Goal: Submit feedback/report problem: Submit feedback/report problem

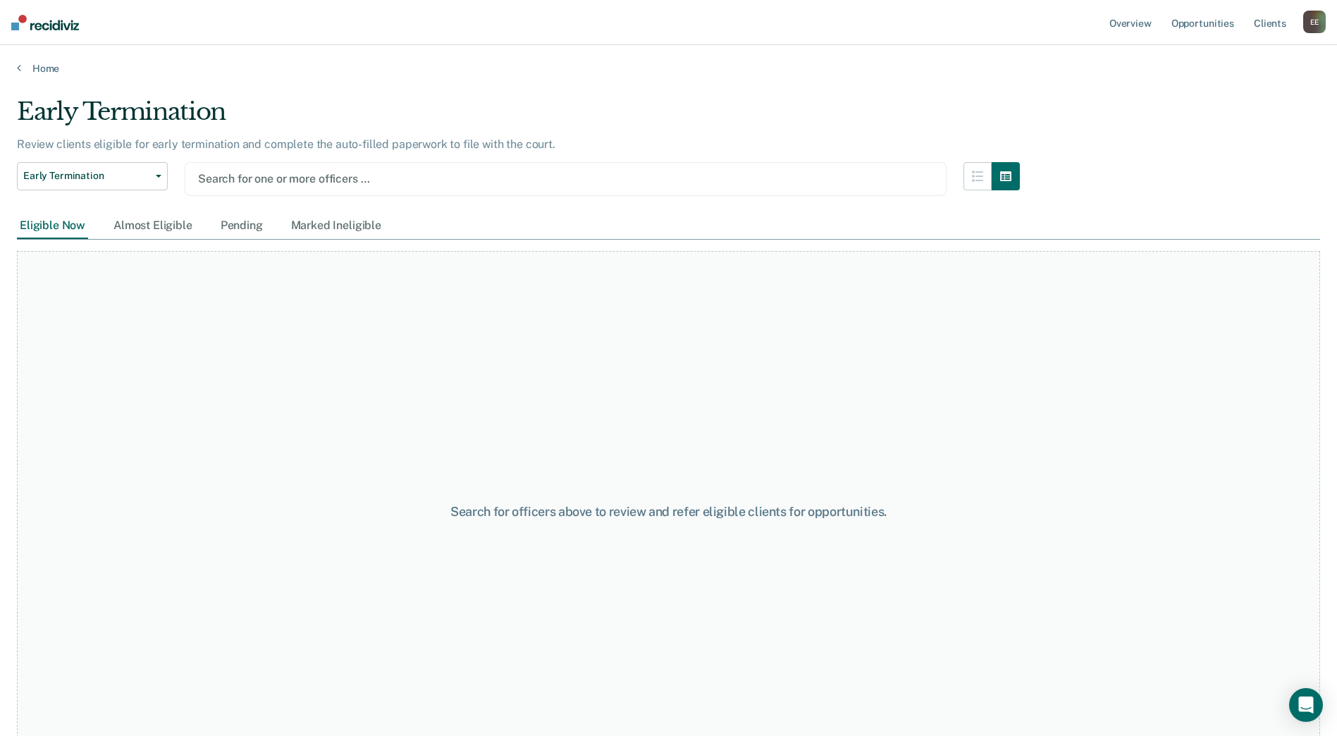
click at [1314, 23] on div "E E" at bounding box center [1314, 22] width 23 height 23
click at [1247, 105] on link "Go to Operations" at bounding box center [1254, 110] width 120 height 12
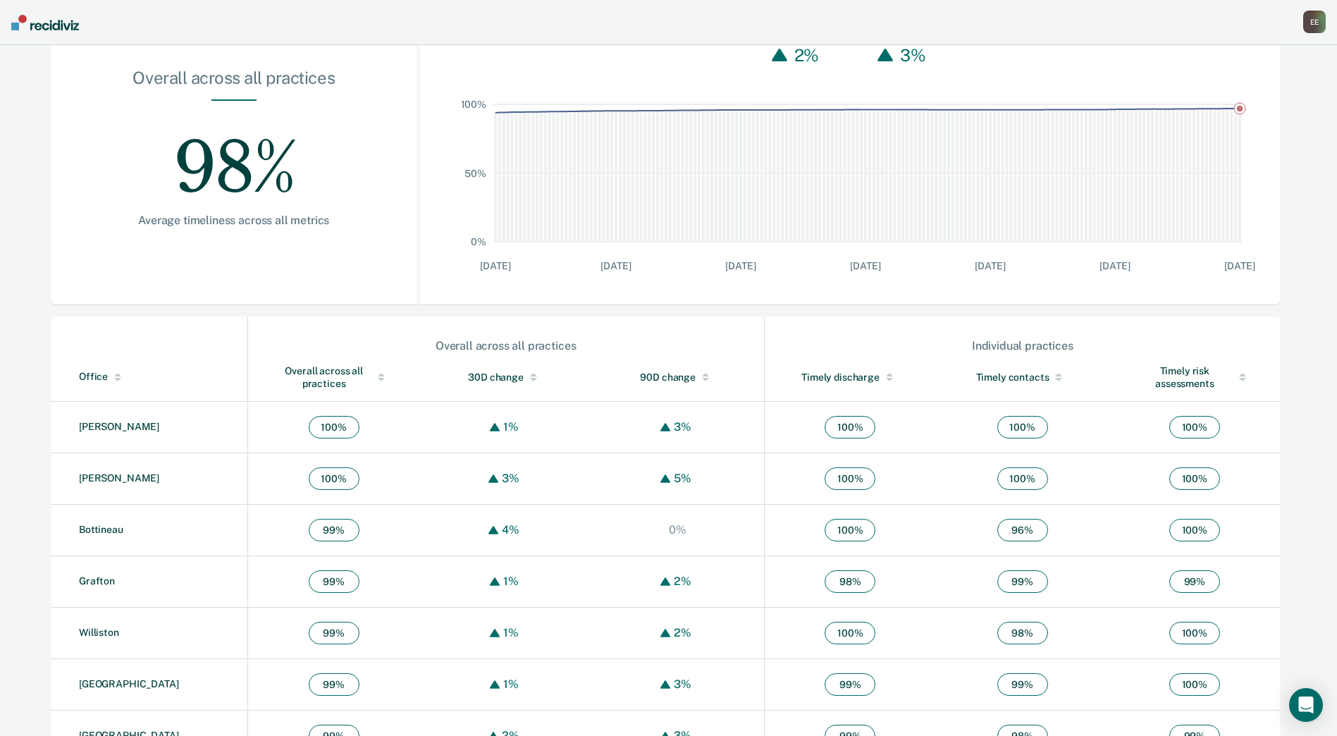
scroll to position [211, 0]
click at [87, 370] on div "Office" at bounding box center [160, 375] width 163 height 12
click at [97, 371] on div "Office" at bounding box center [160, 375] width 163 height 12
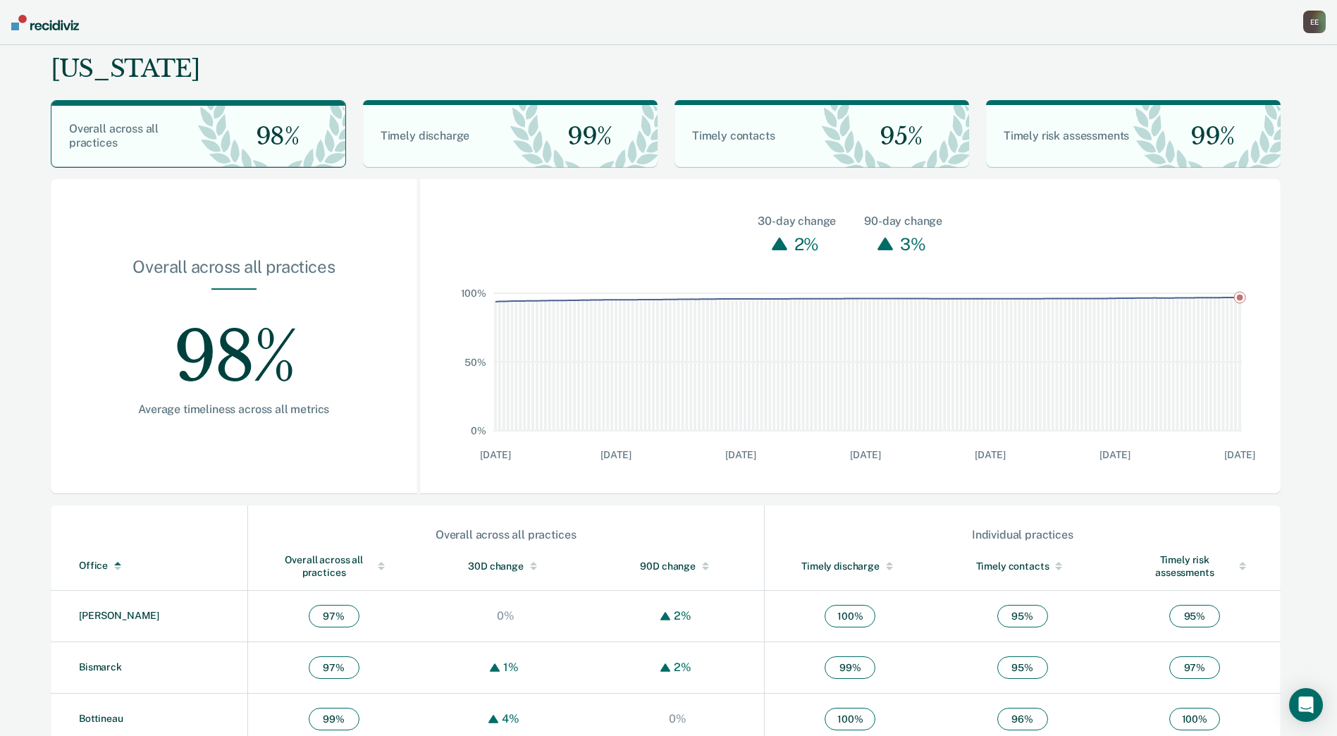
scroll to position [0, 0]
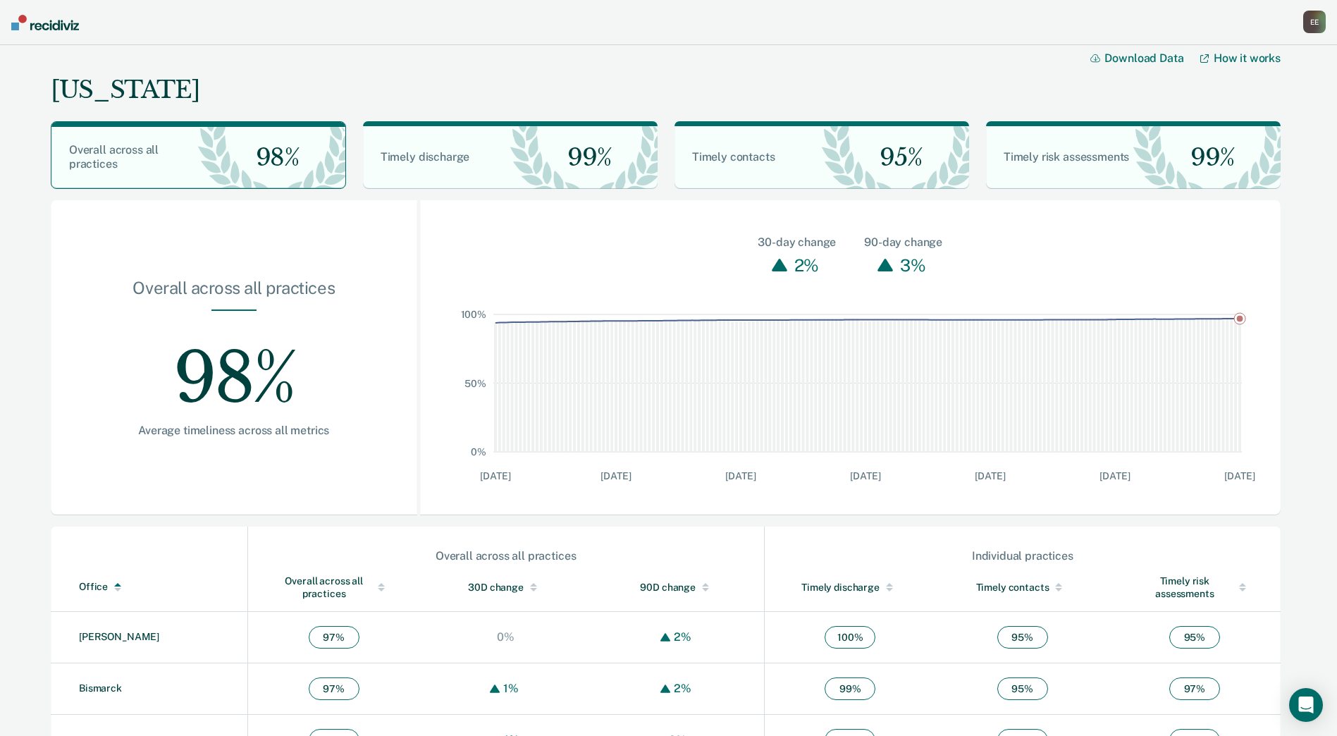
click at [1313, 25] on div "E E" at bounding box center [1314, 22] width 23 height 23
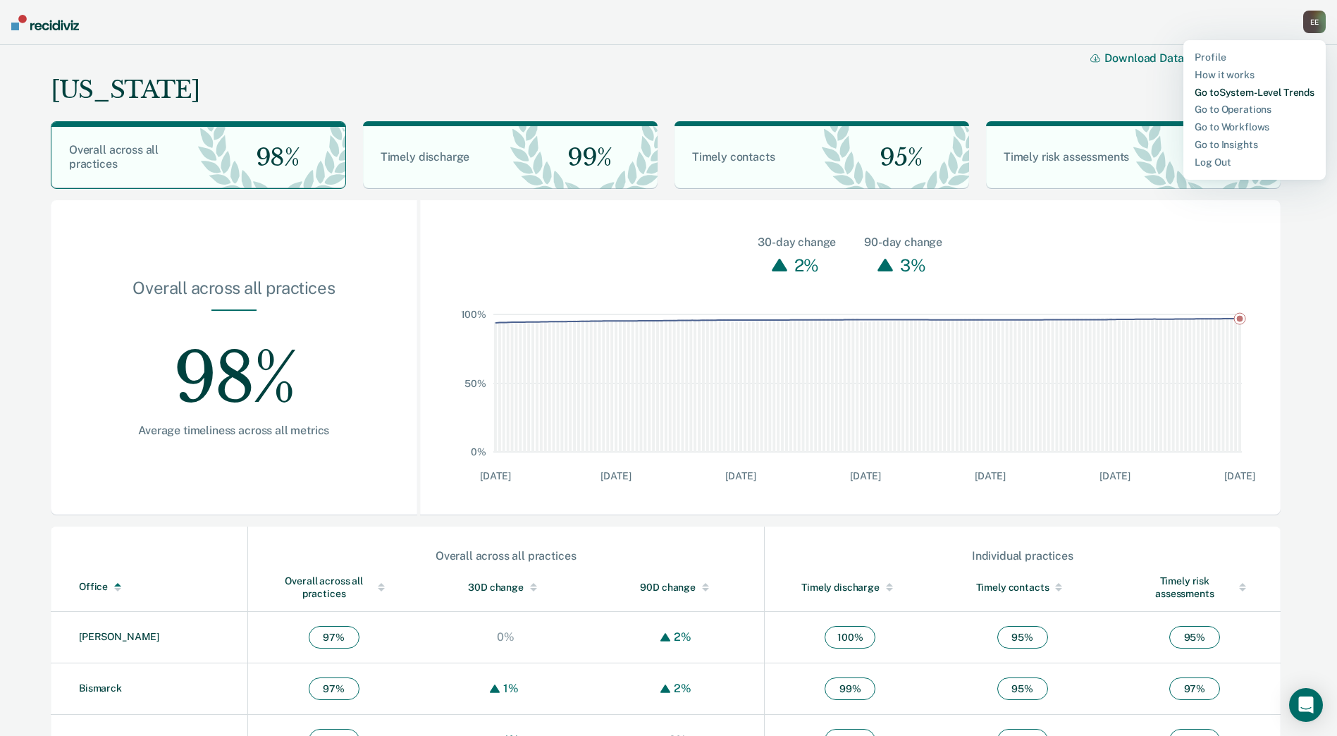
click at [1290, 93] on link "Go to System-Level Trends" at bounding box center [1254, 93] width 120 height 12
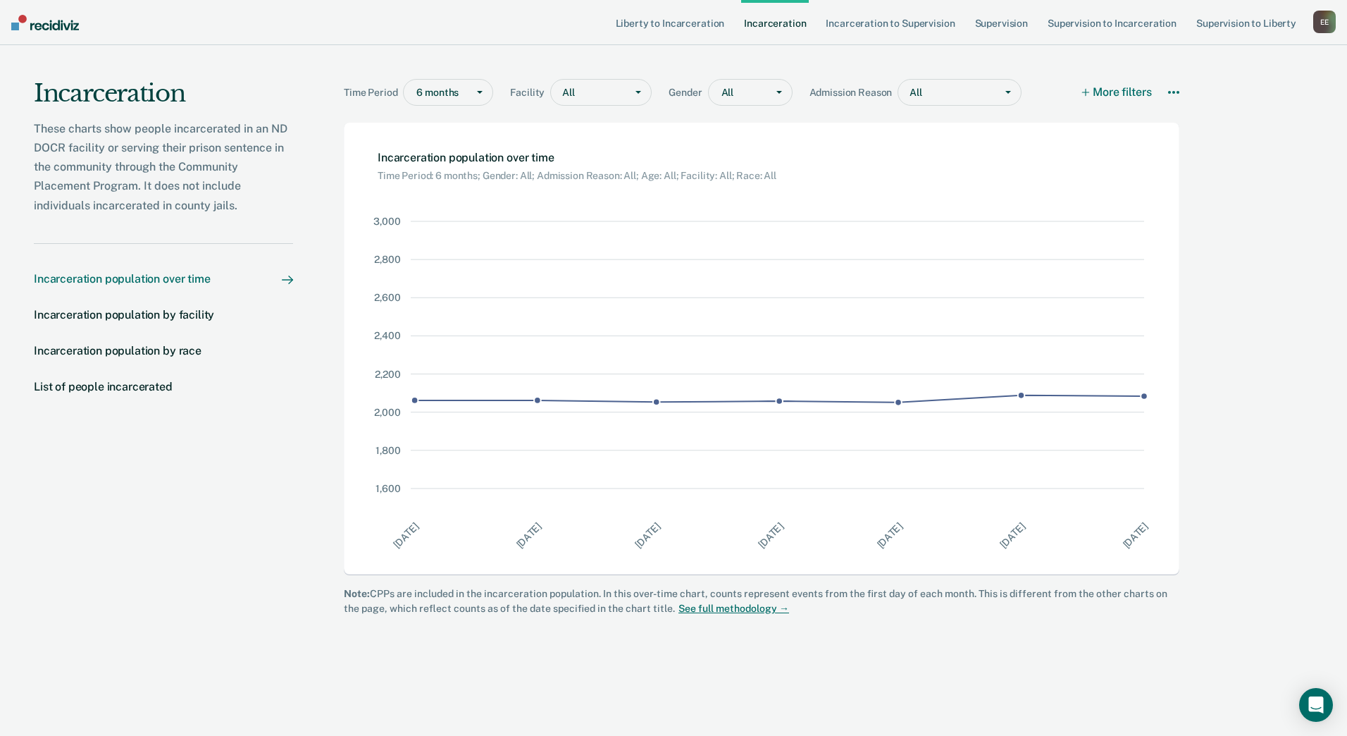
click at [1329, 26] on div "E E" at bounding box center [1324, 22] width 23 height 23
click at [1260, 143] on link "Go to Insights" at bounding box center [1265, 145] width 120 height 12
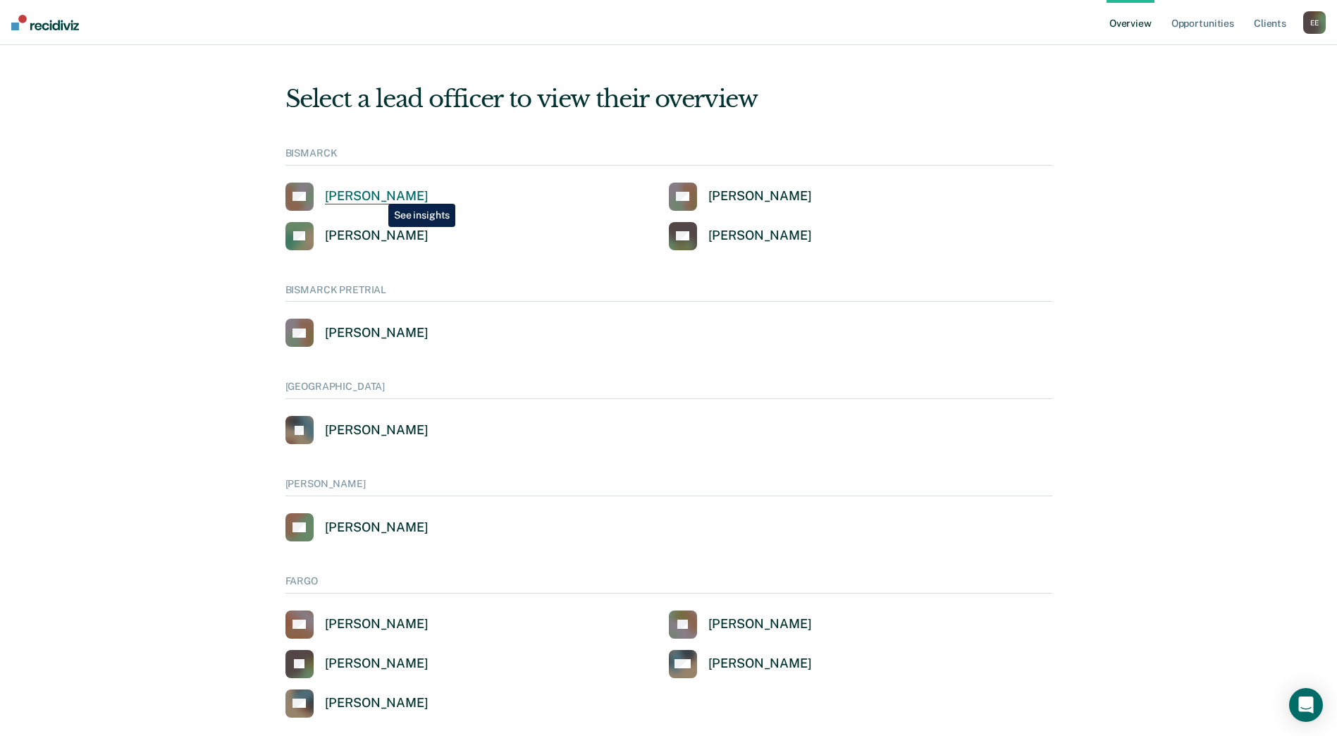
click at [378, 193] on div "[PERSON_NAME]" at bounding box center [377, 196] width 104 height 16
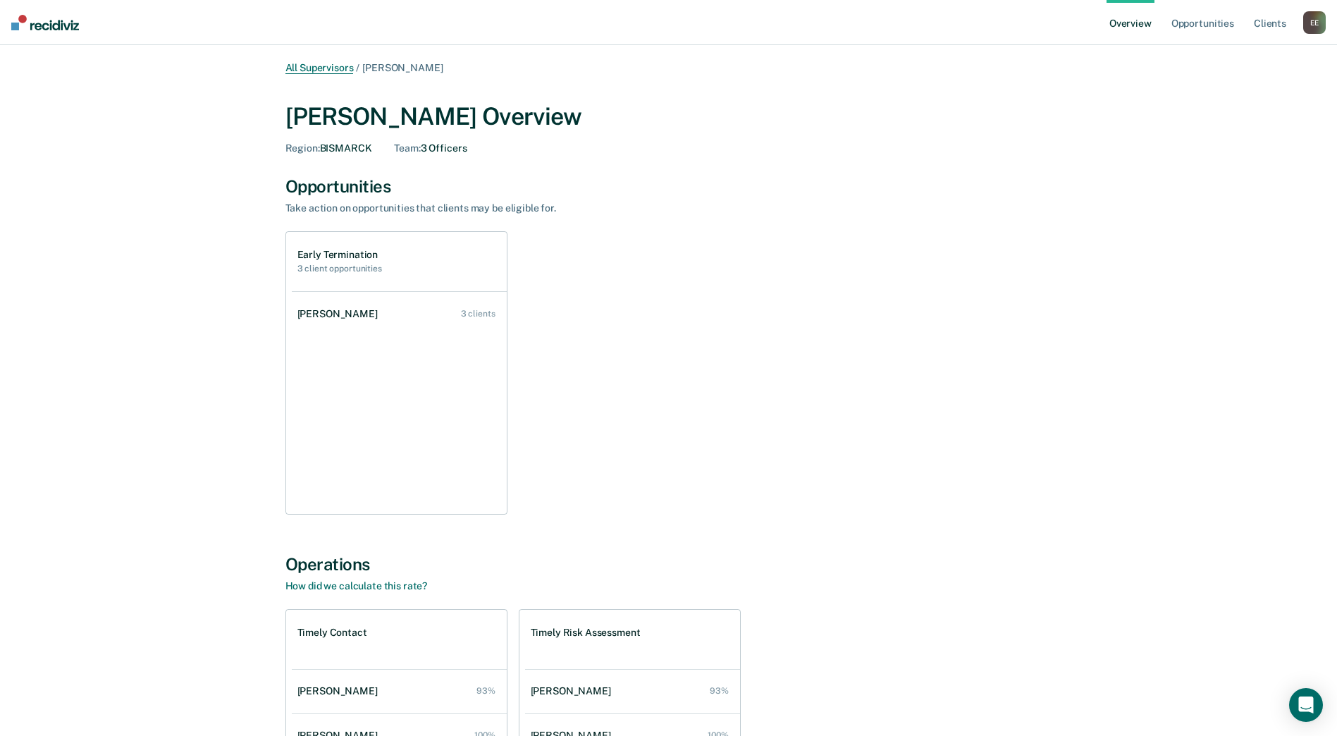
click at [336, 70] on link "All Supervisors" at bounding box center [319, 68] width 68 height 12
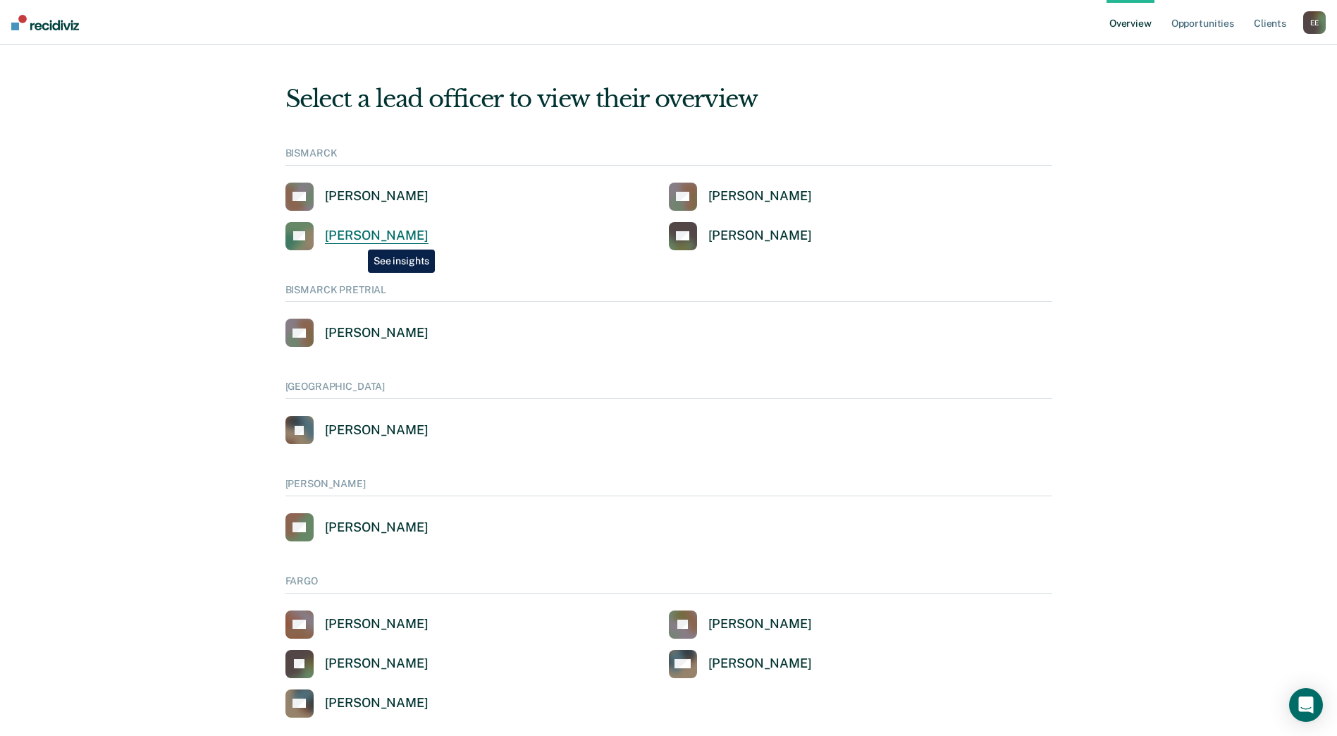
click at [357, 239] on div "[PERSON_NAME]" at bounding box center [377, 236] width 104 height 16
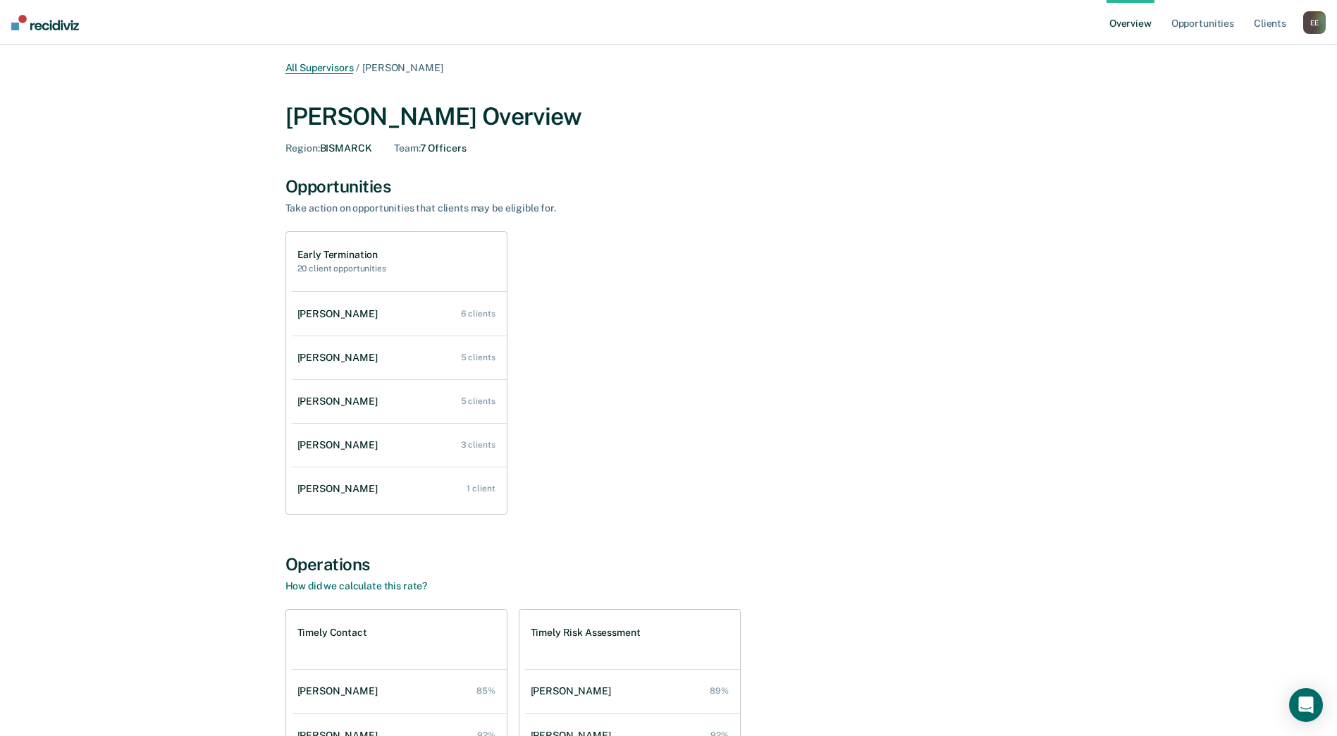
click at [314, 70] on link "All Supervisors" at bounding box center [319, 68] width 68 height 12
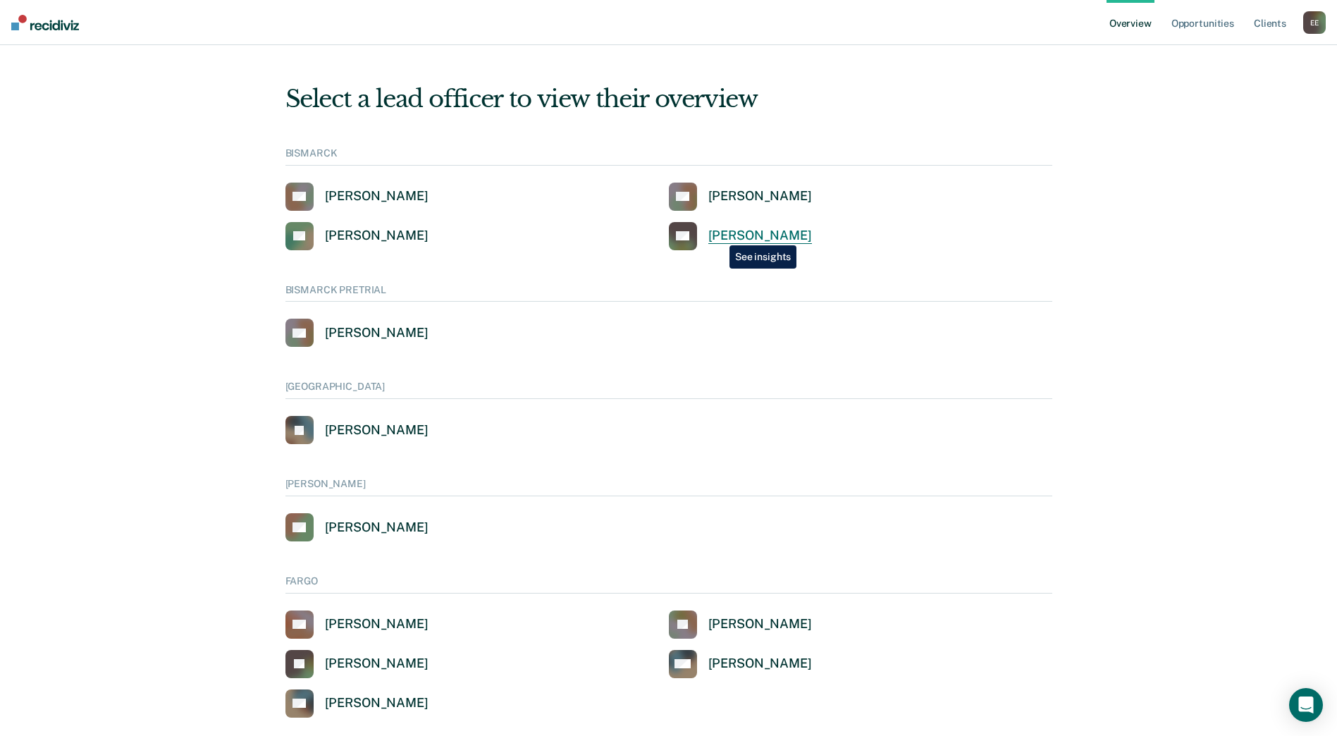
click at [719, 235] on div "[PERSON_NAME]" at bounding box center [760, 236] width 104 height 16
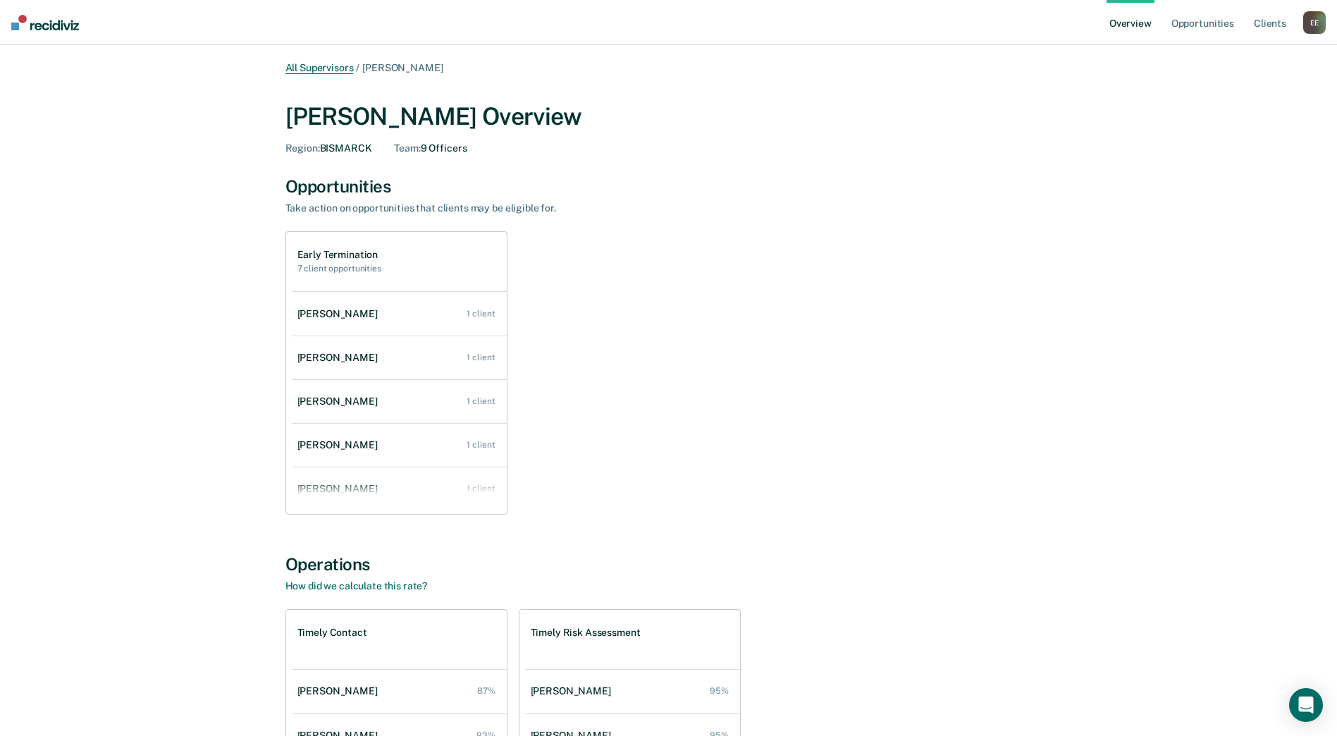
click at [335, 70] on link "All Supervisors" at bounding box center [319, 68] width 68 height 12
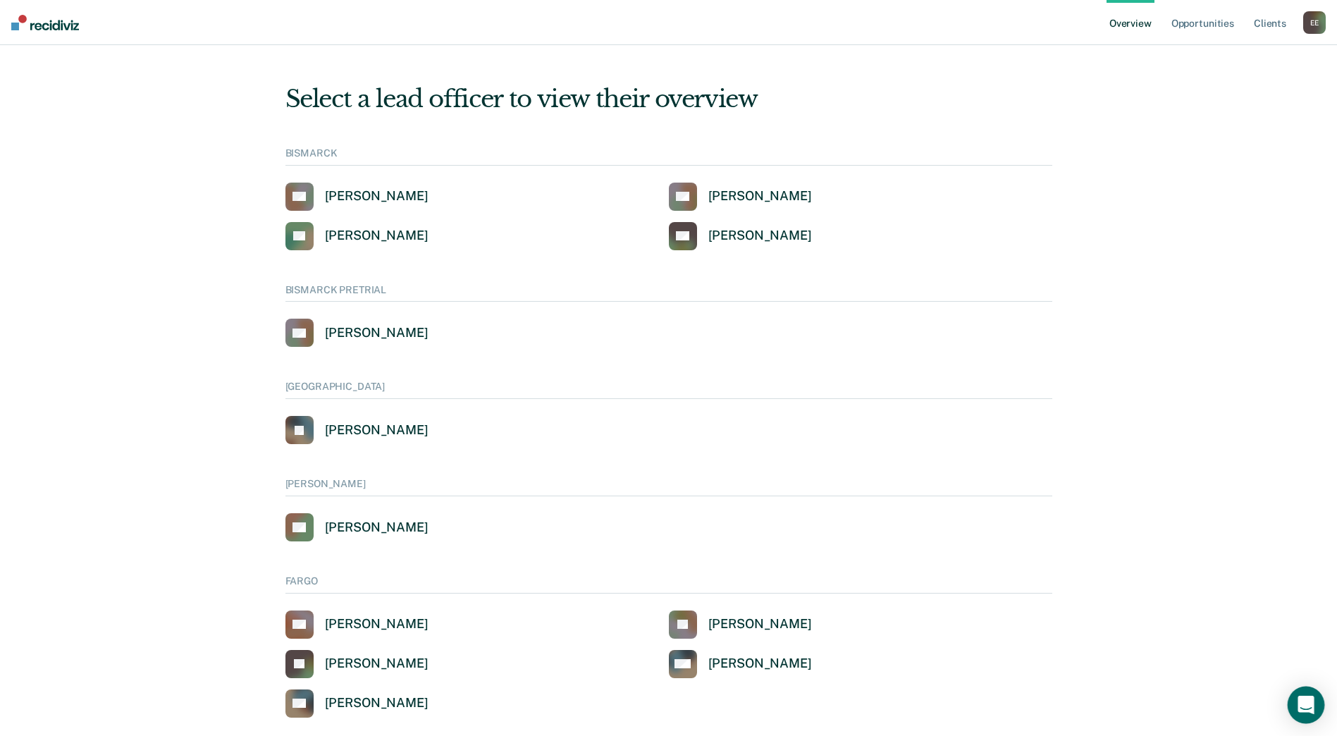
click at [1300, 703] on icon "Open Intercom Messenger" at bounding box center [1305, 704] width 16 height 18
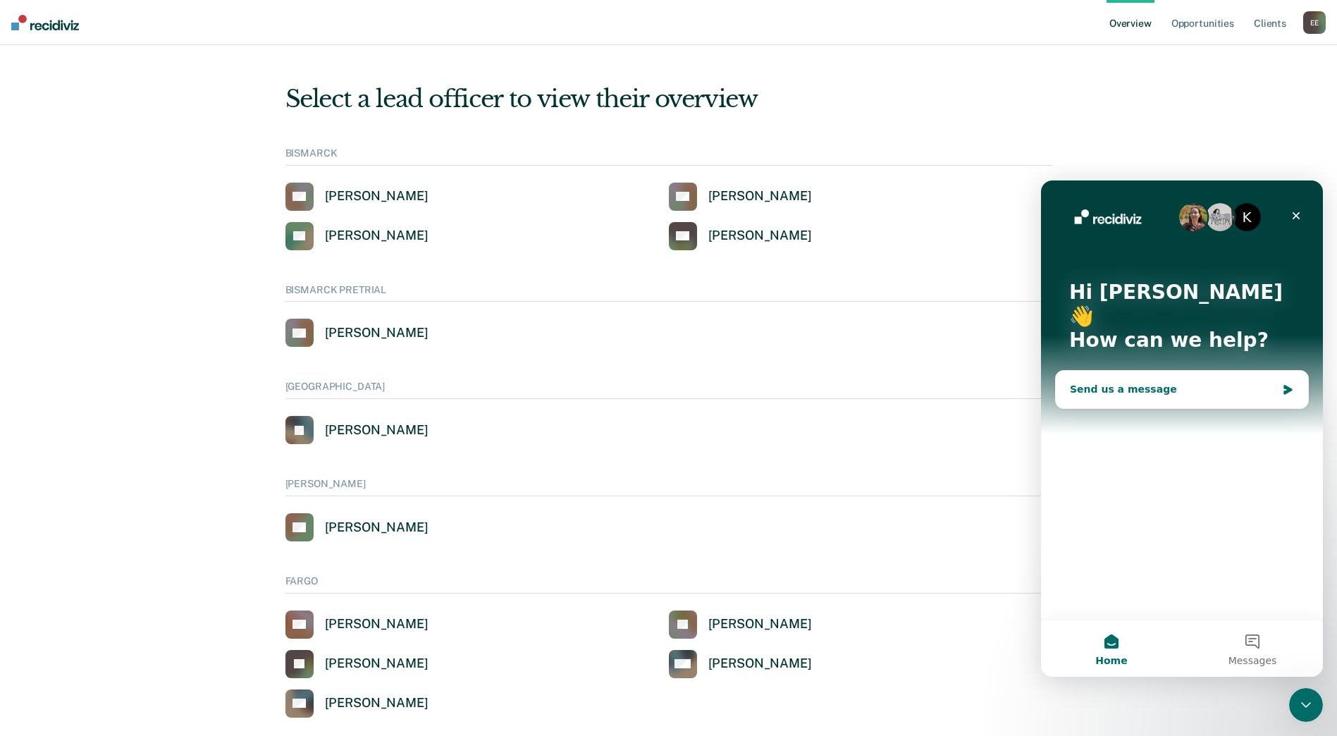
click at [1131, 382] on div "Send us a message" at bounding box center [1173, 389] width 206 height 15
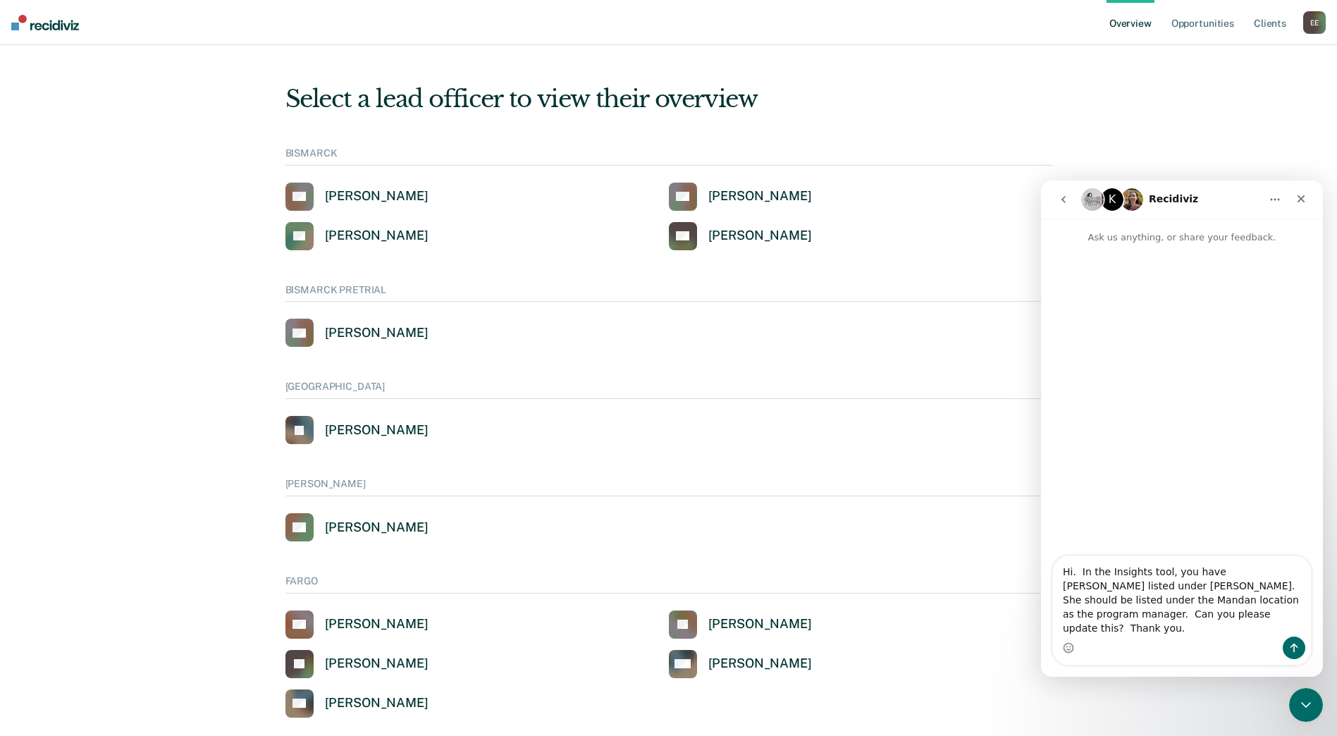
type textarea "Hi. In the Insights tool, you have [PERSON_NAME] listed under [PERSON_NAME]. Sh…"
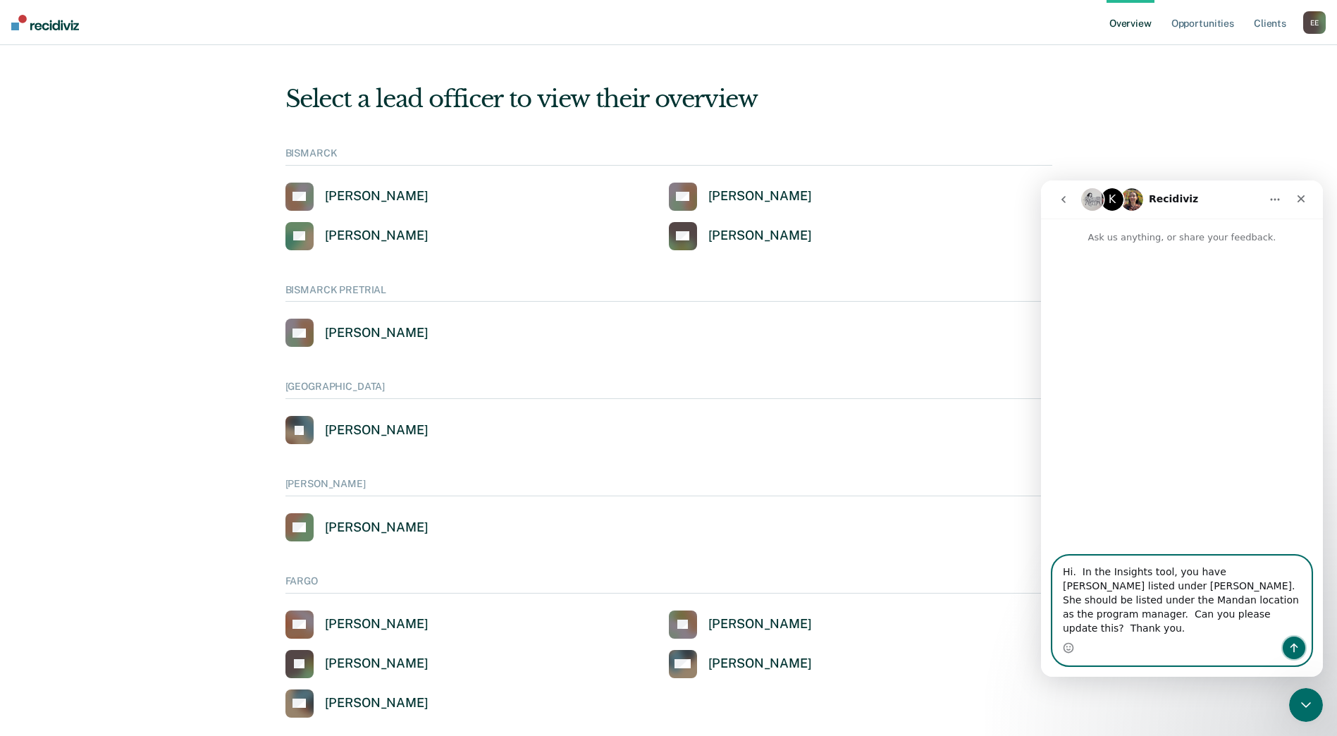
click at [1293, 650] on icon "Send a message…" at bounding box center [1293, 647] width 11 height 11
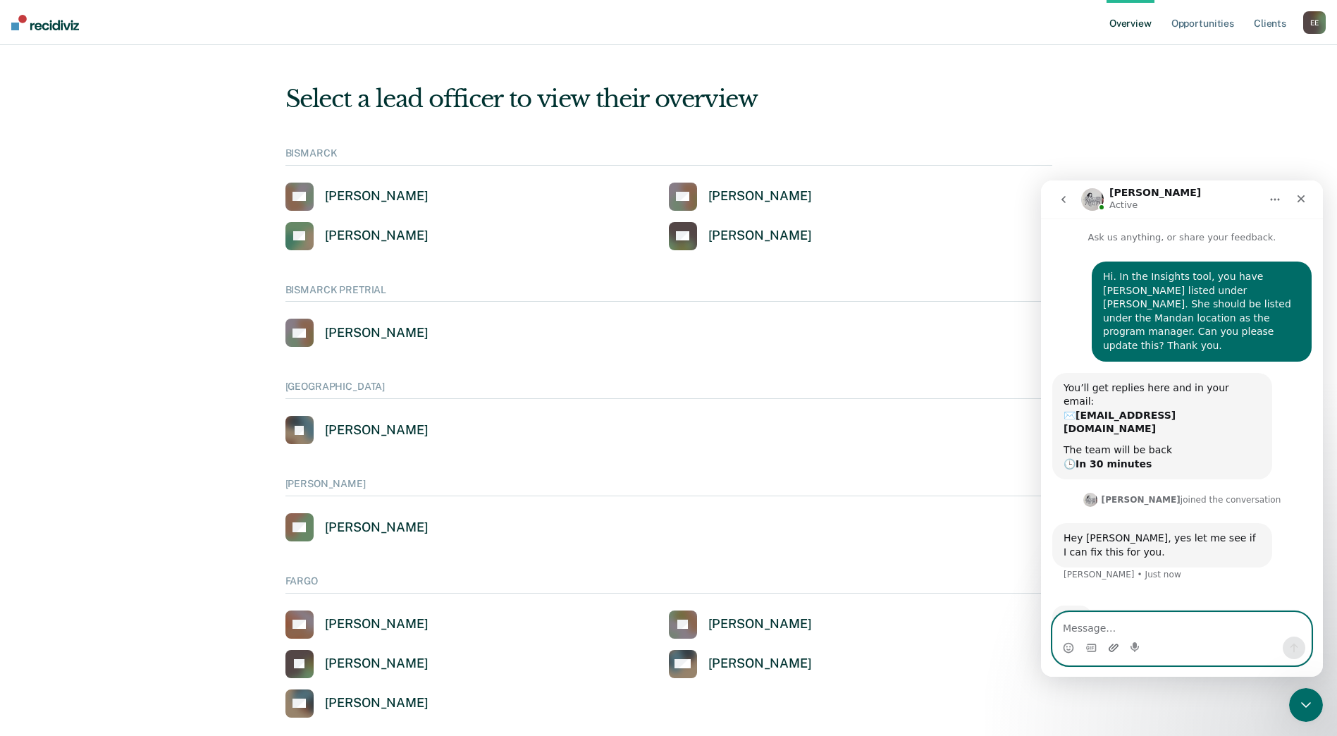
click at [1111, 645] on icon "Upload attachment" at bounding box center [1113, 647] width 10 height 8
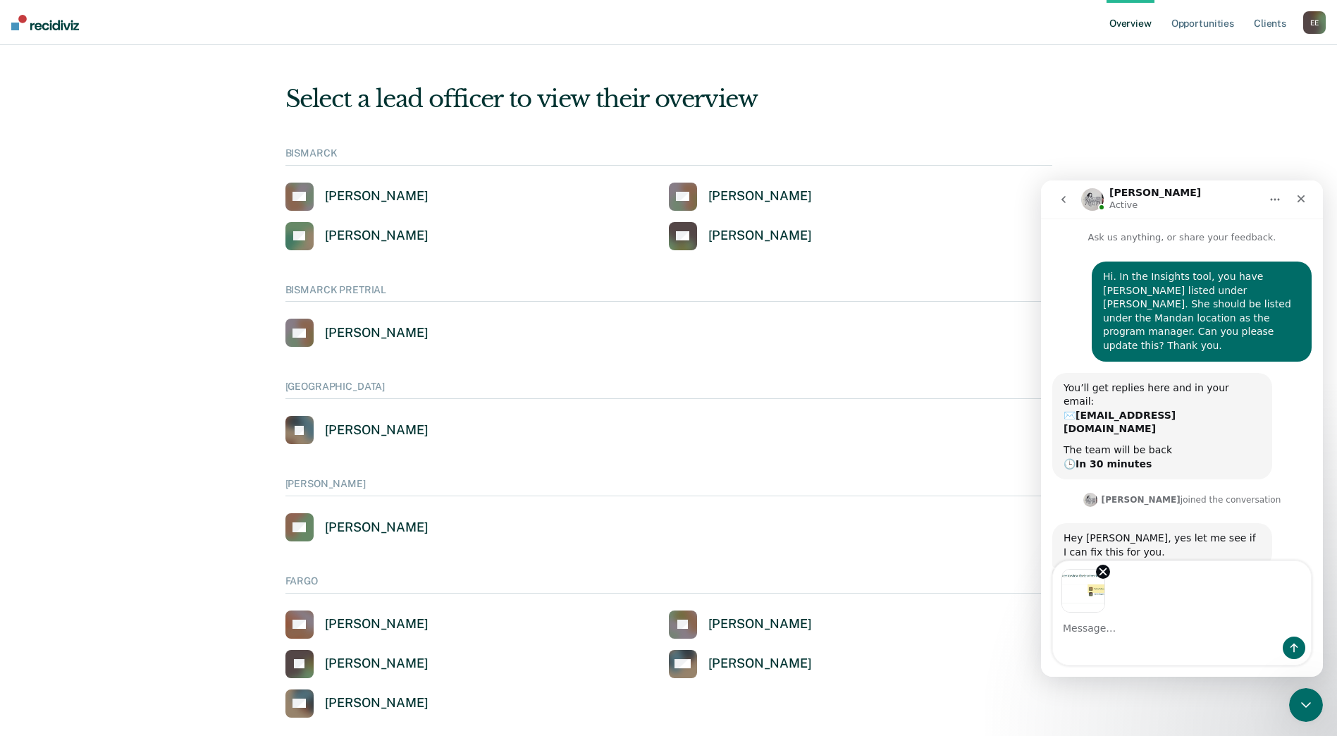
scroll to position [41, 0]
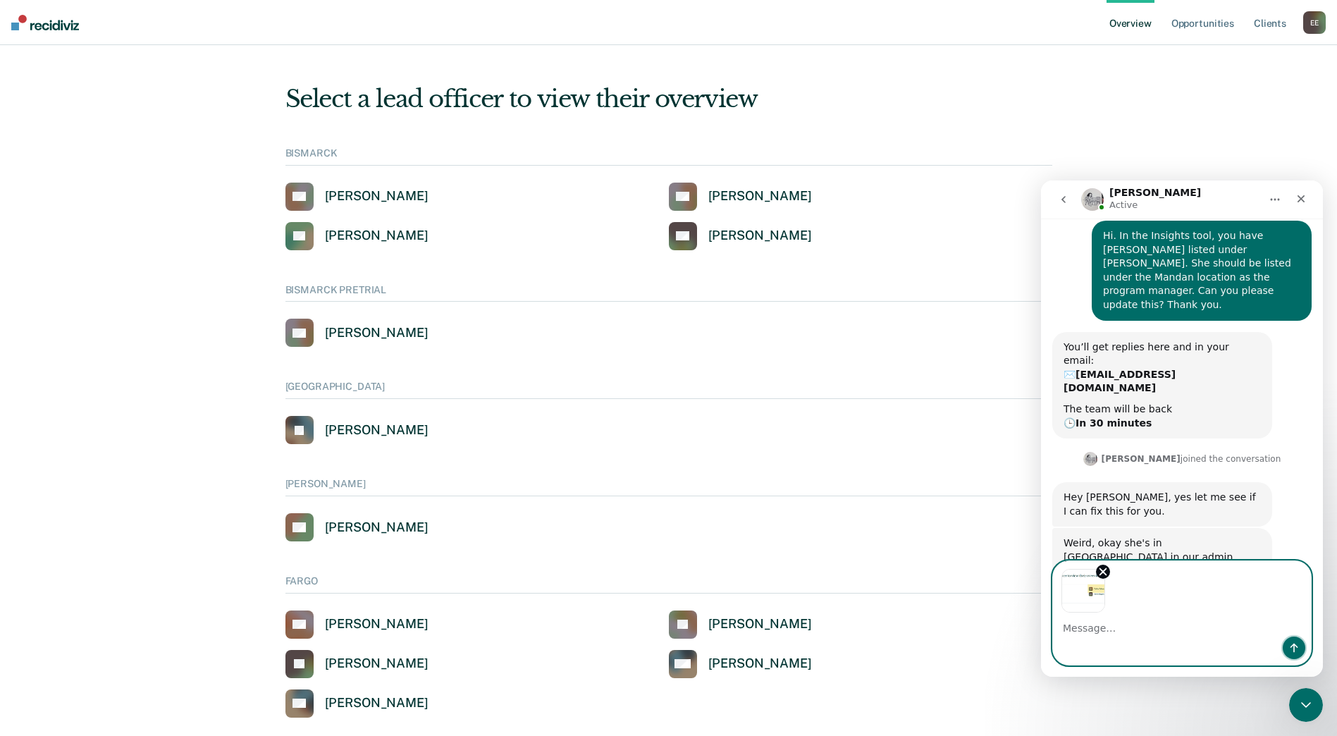
click at [1295, 642] on icon "Send a message…" at bounding box center [1293, 647] width 11 height 11
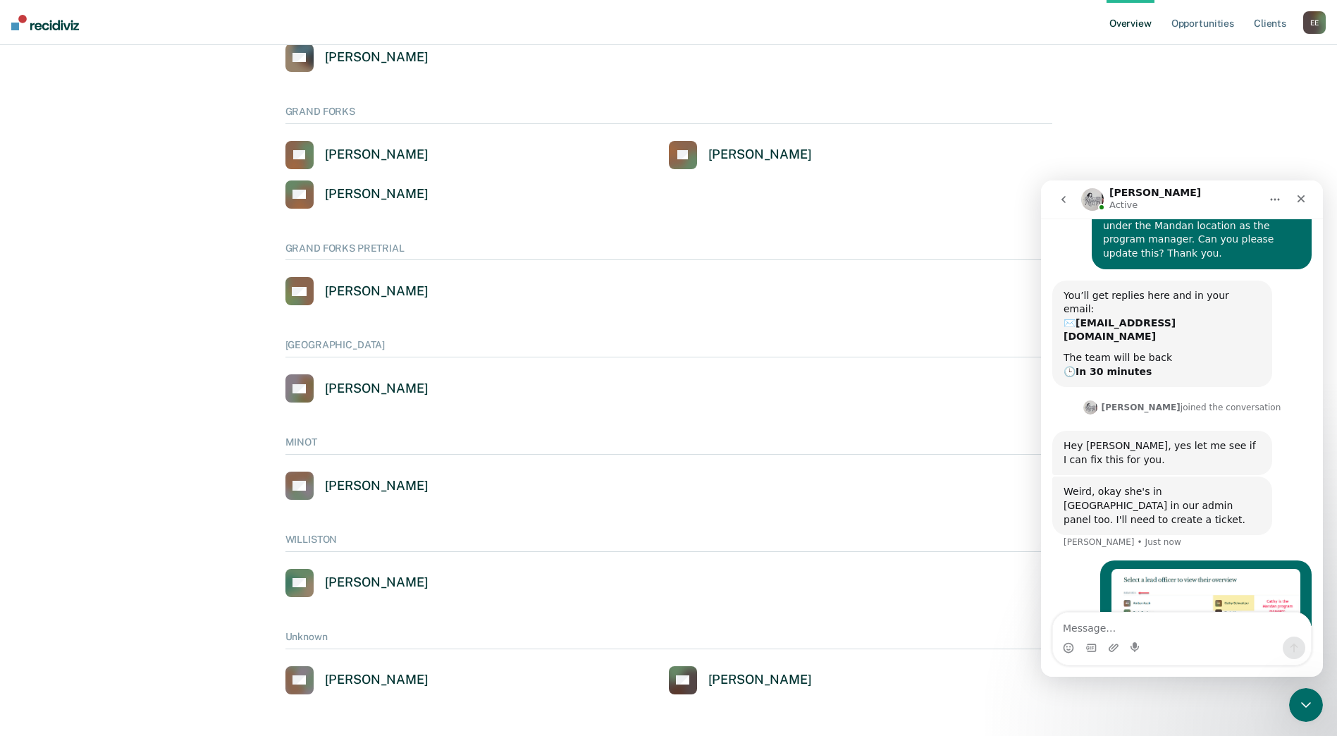
scroll to position [649, 0]
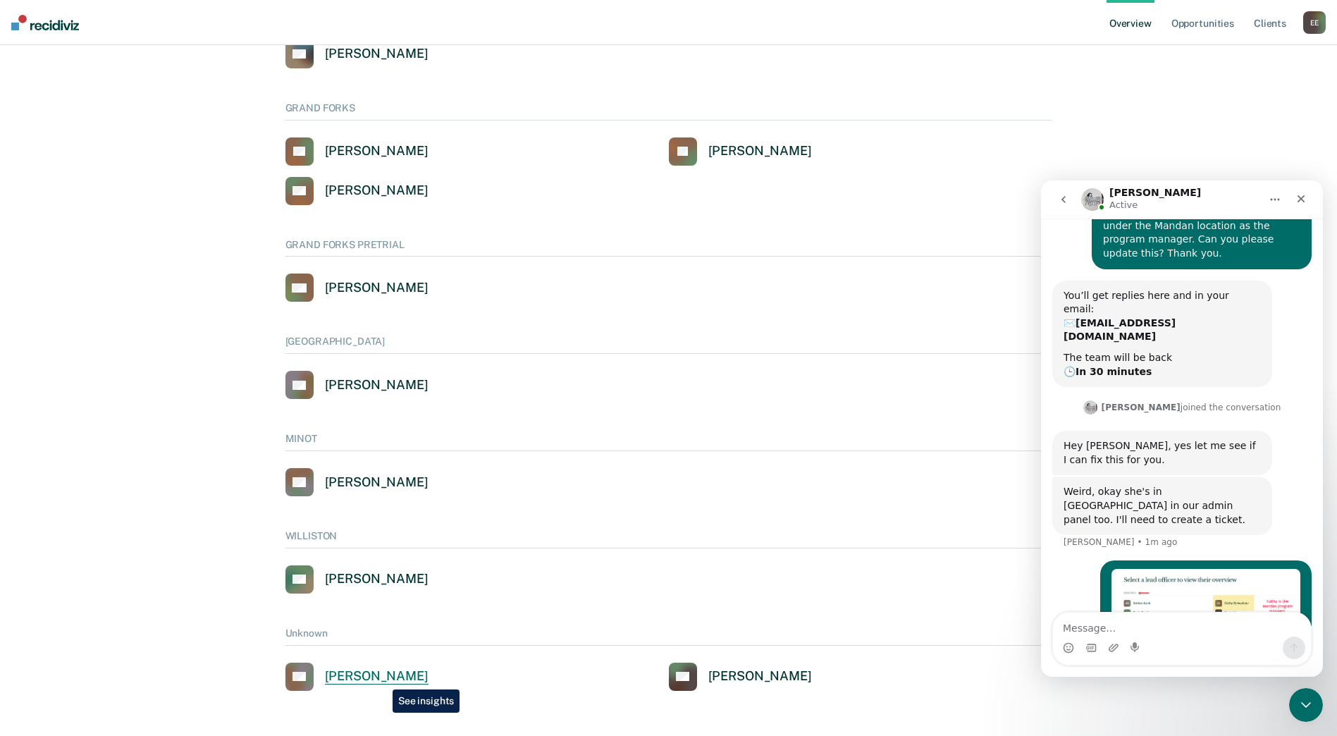
click at [382, 679] on div "[PERSON_NAME]" at bounding box center [377, 676] width 104 height 16
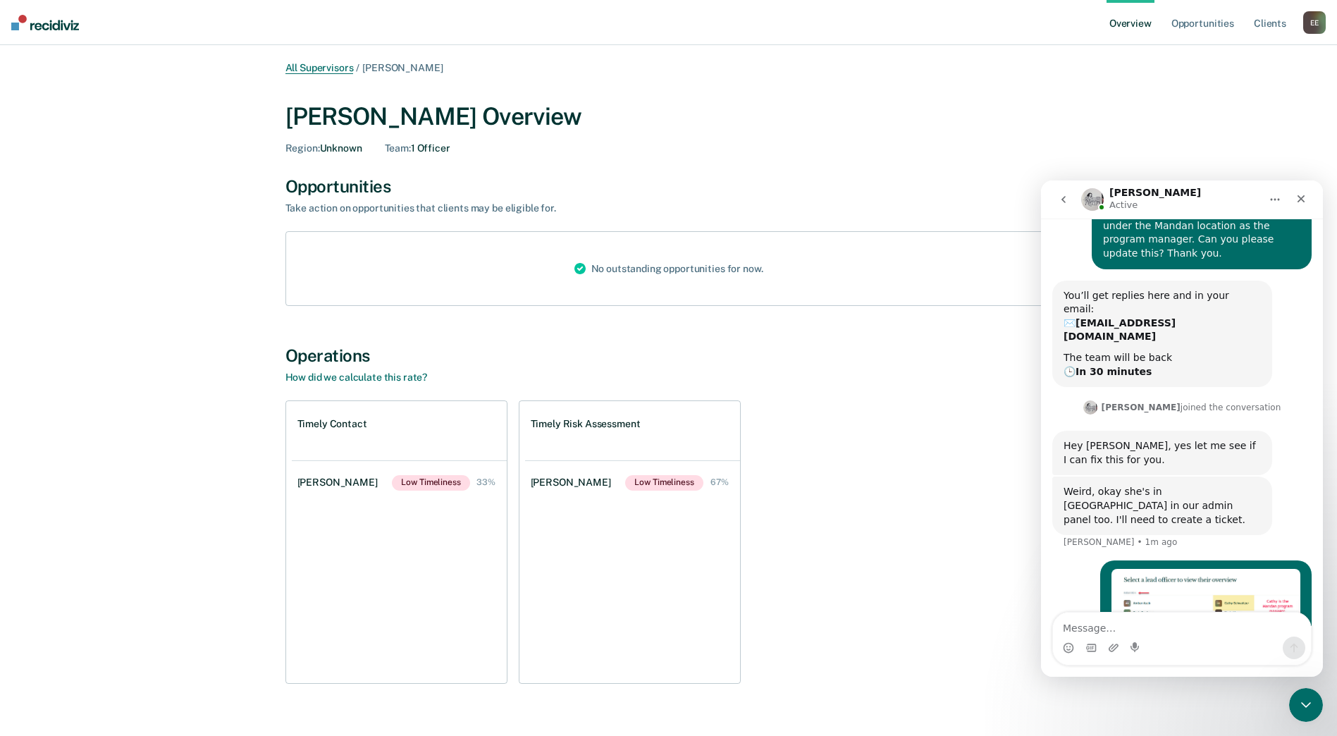
click at [317, 66] on link "All Supervisors" at bounding box center [319, 68] width 68 height 12
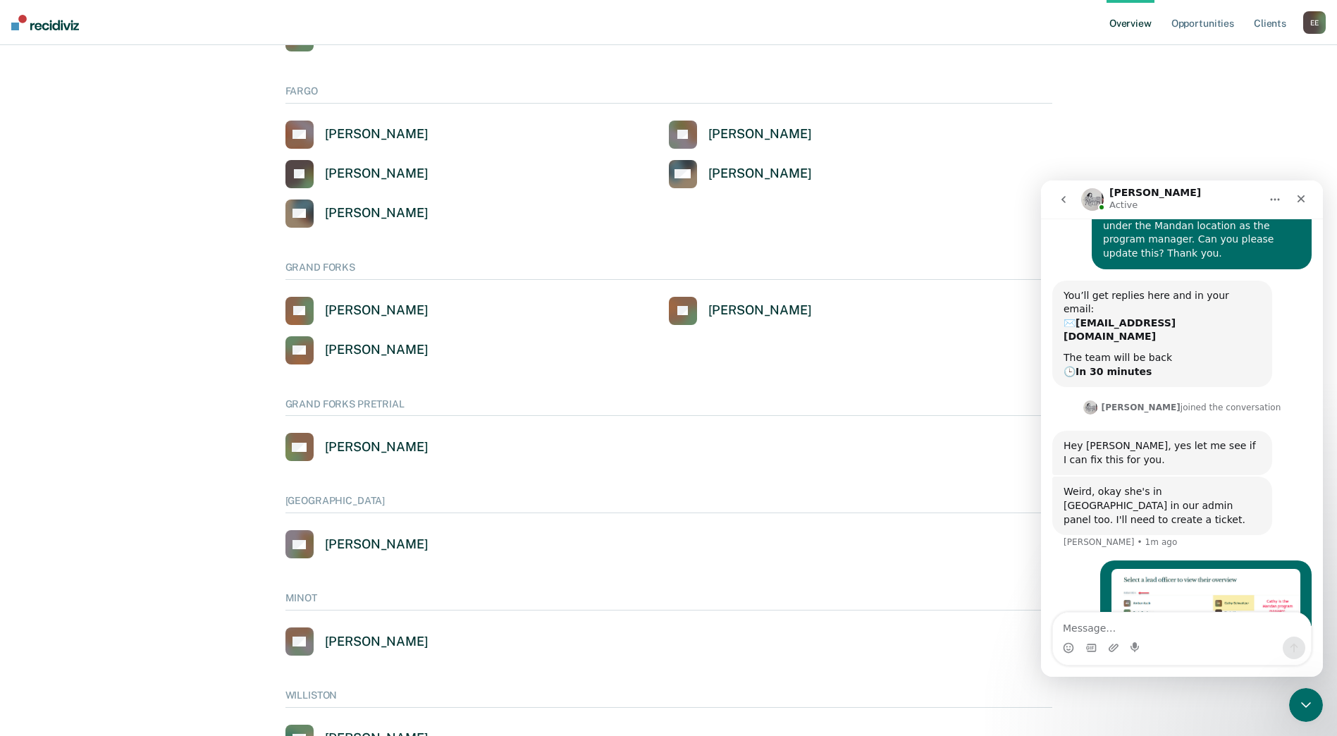
scroll to position [649, 0]
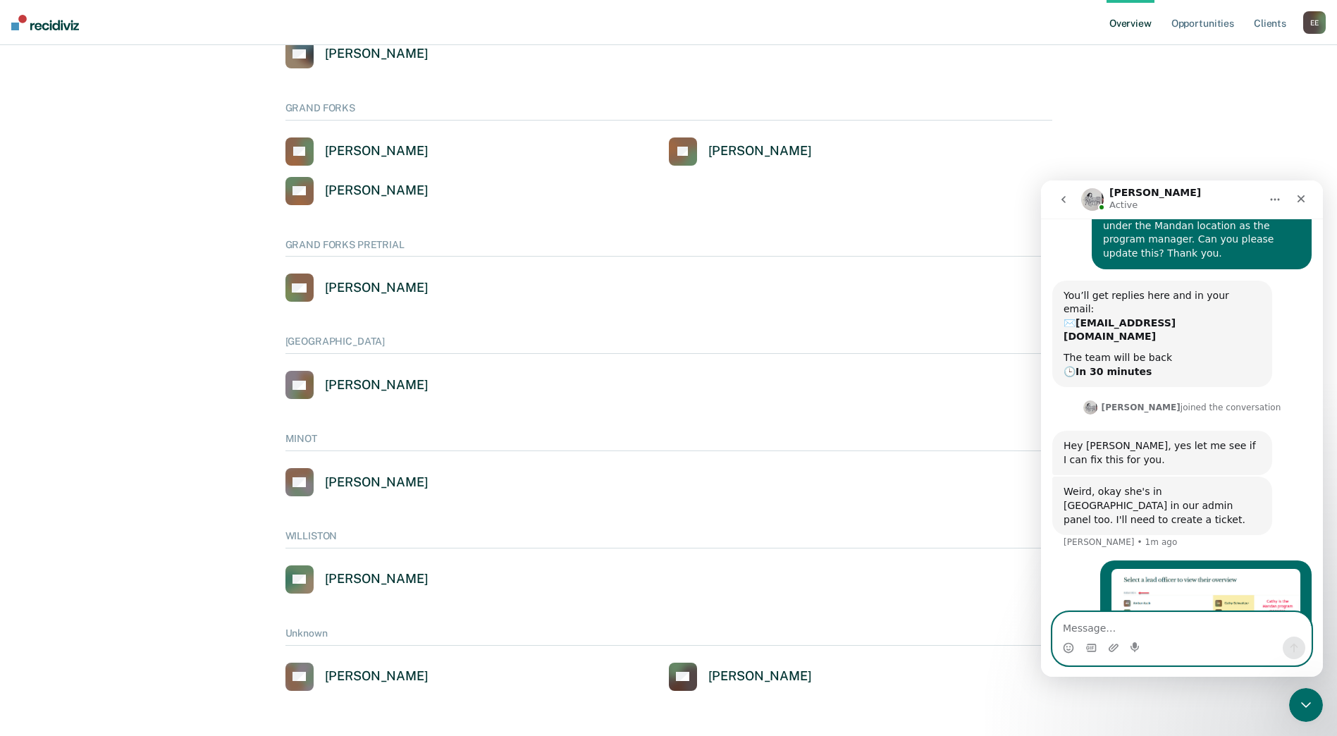
click at [1075, 627] on textarea "Message…" at bounding box center [1182, 624] width 258 height 24
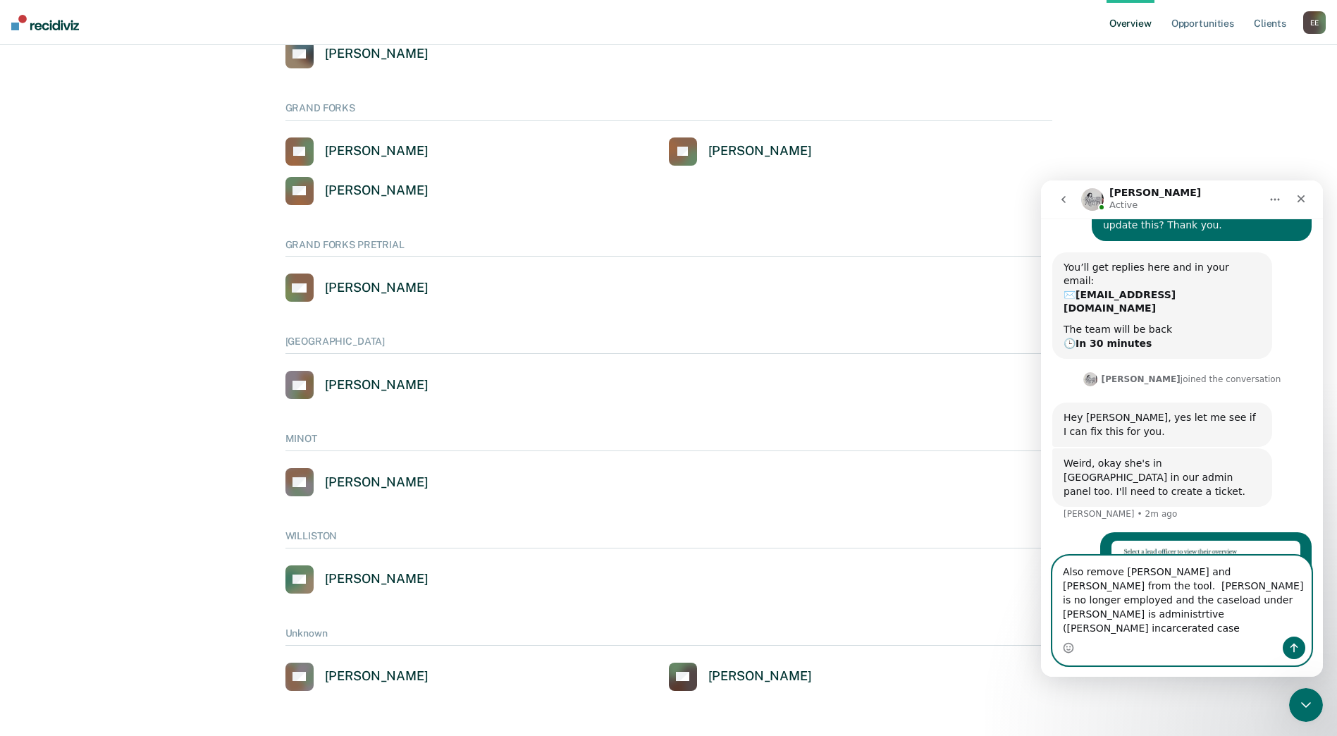
scroll to position [135, 0]
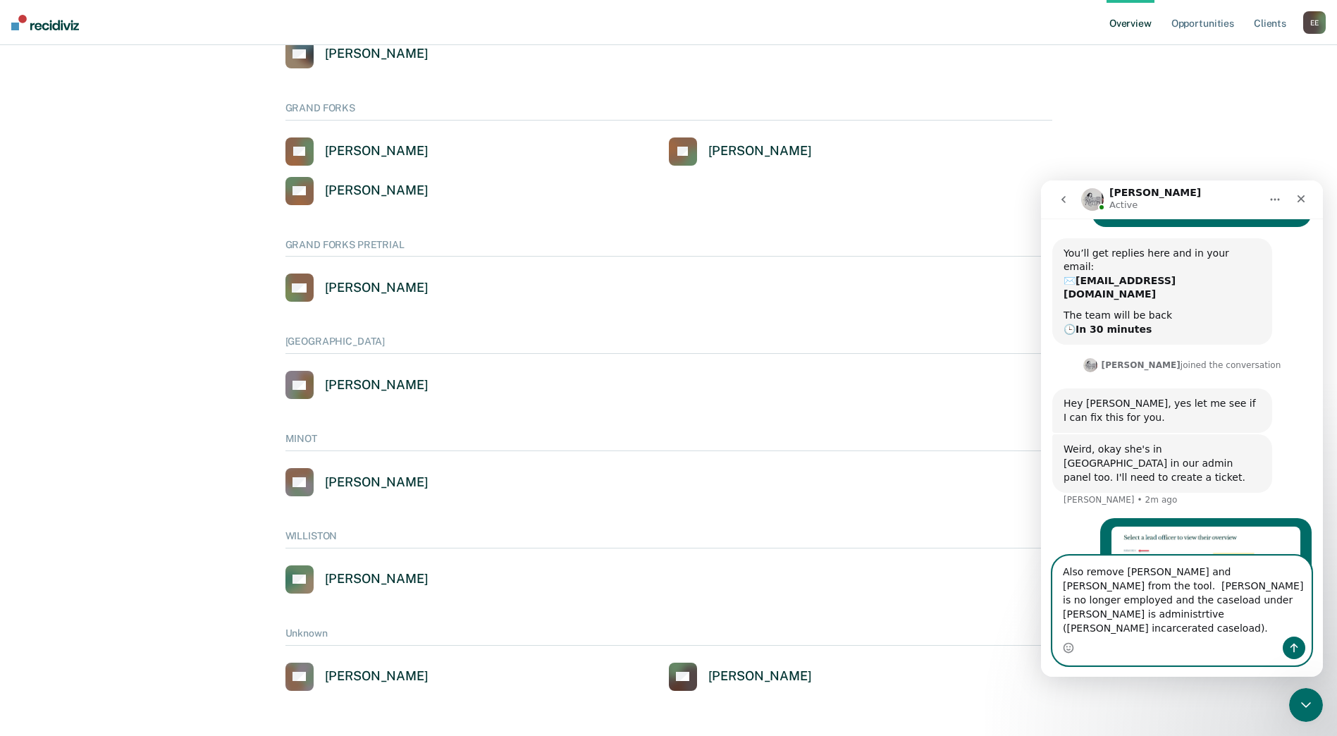
drag, startPoint x: 1153, startPoint y: 611, endPoint x: 1130, endPoint y: 628, distance: 28.8
click at [1130, 628] on textarea "Also remove [PERSON_NAME] and [PERSON_NAME] from the tool. [PERSON_NAME] is no …" at bounding box center [1182, 596] width 258 height 80
type textarea "Also remove [PERSON_NAME] and [PERSON_NAME] from the tool. [PERSON_NAME] is no …"
click at [1294, 636] on button "Send a message…" at bounding box center [1293, 647] width 23 height 23
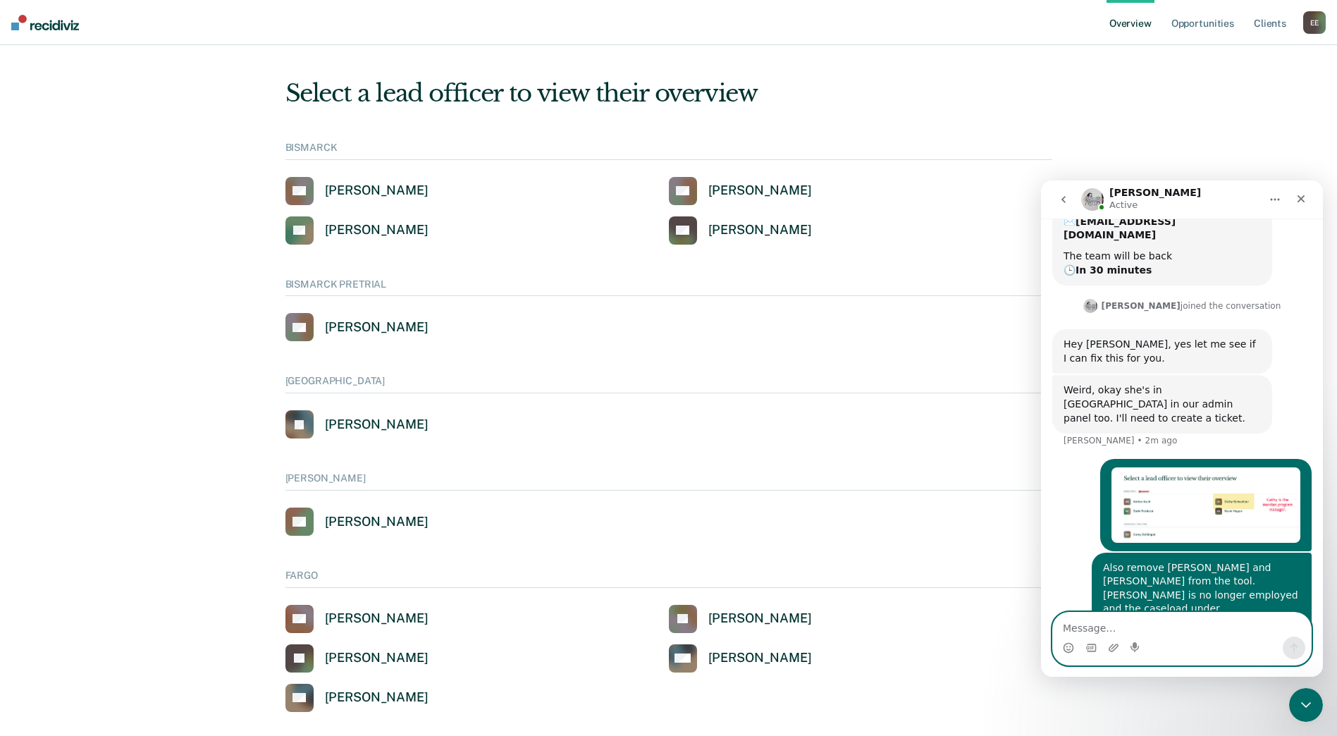
scroll to position [0, 0]
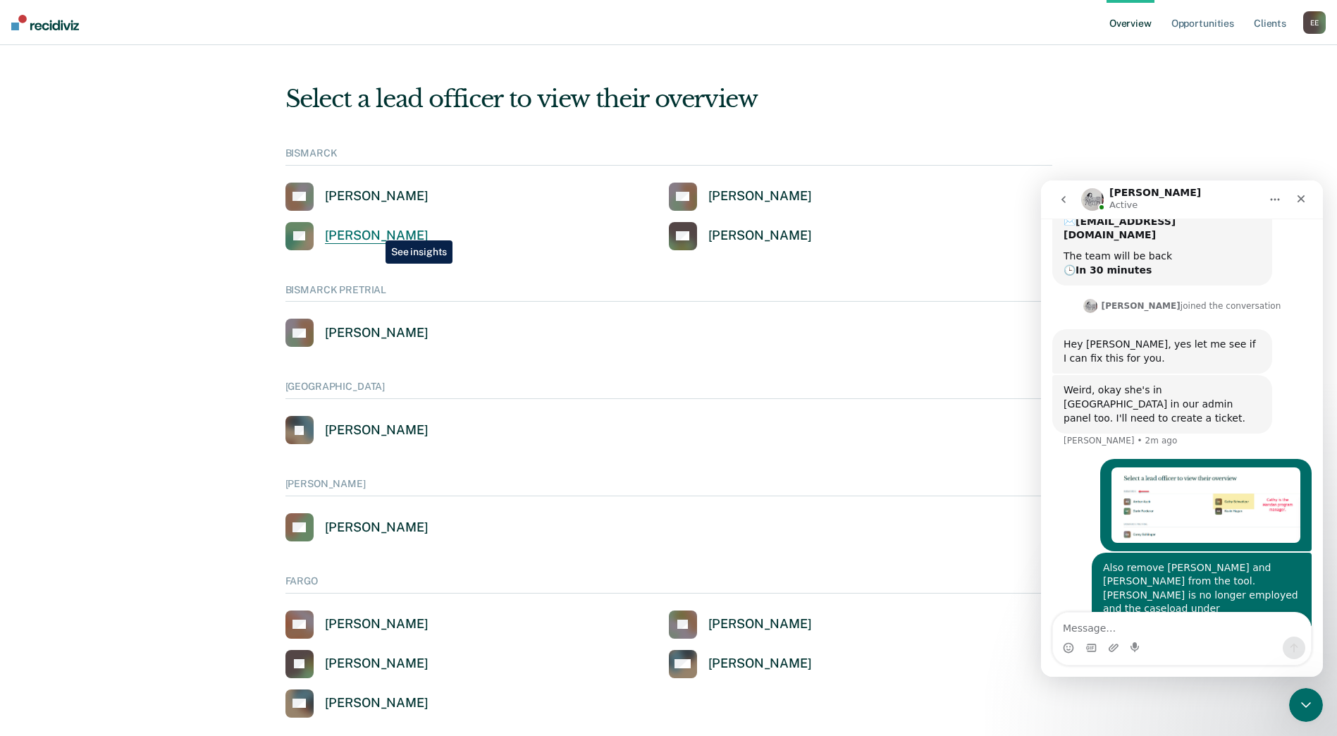
click at [375, 230] on div "[PERSON_NAME]" at bounding box center [377, 236] width 104 height 16
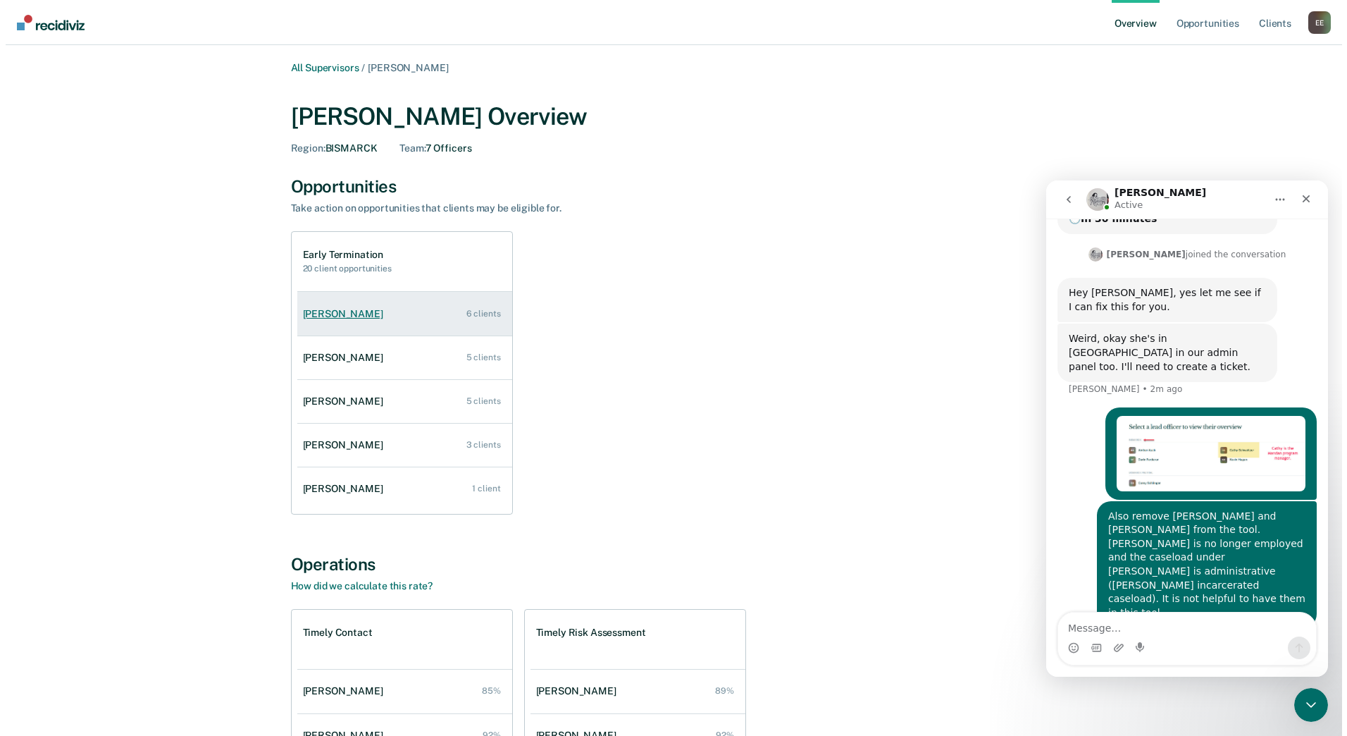
scroll to position [248, 0]
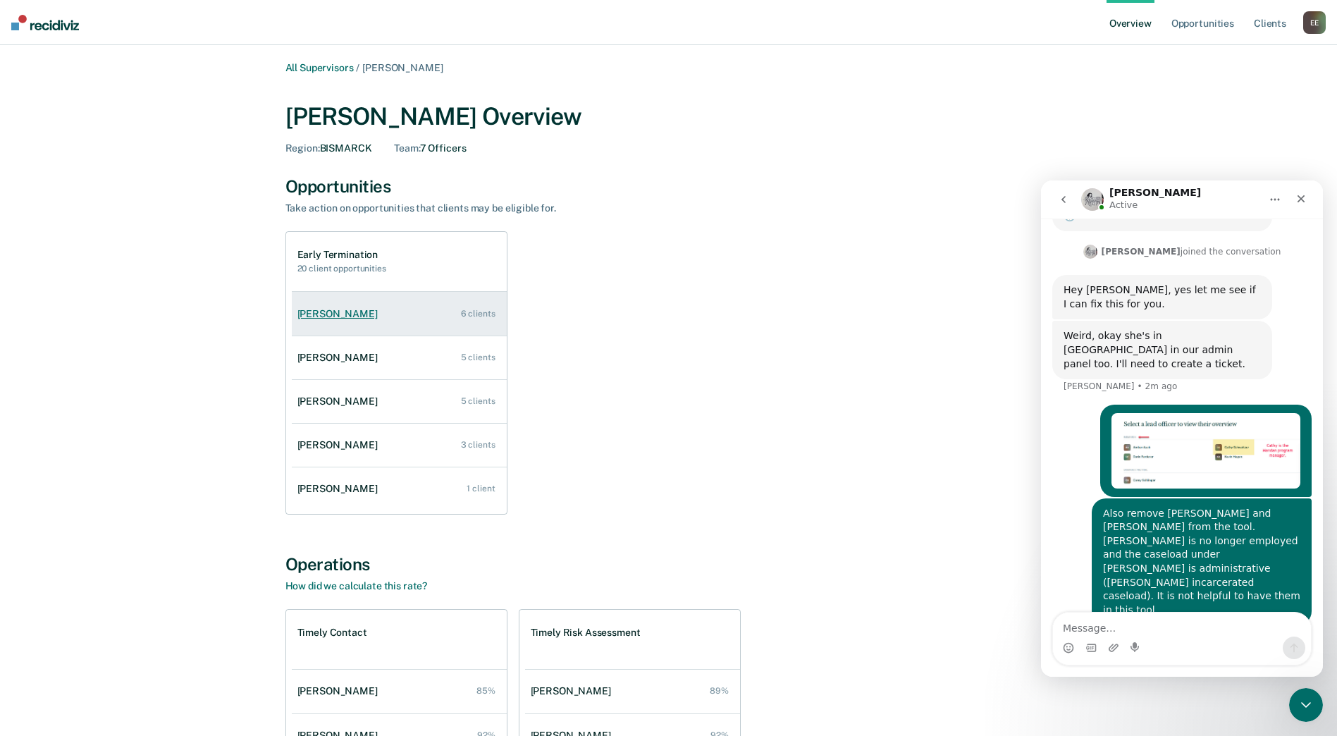
click at [337, 315] on div "[PERSON_NAME]" at bounding box center [340, 314] width 86 height 12
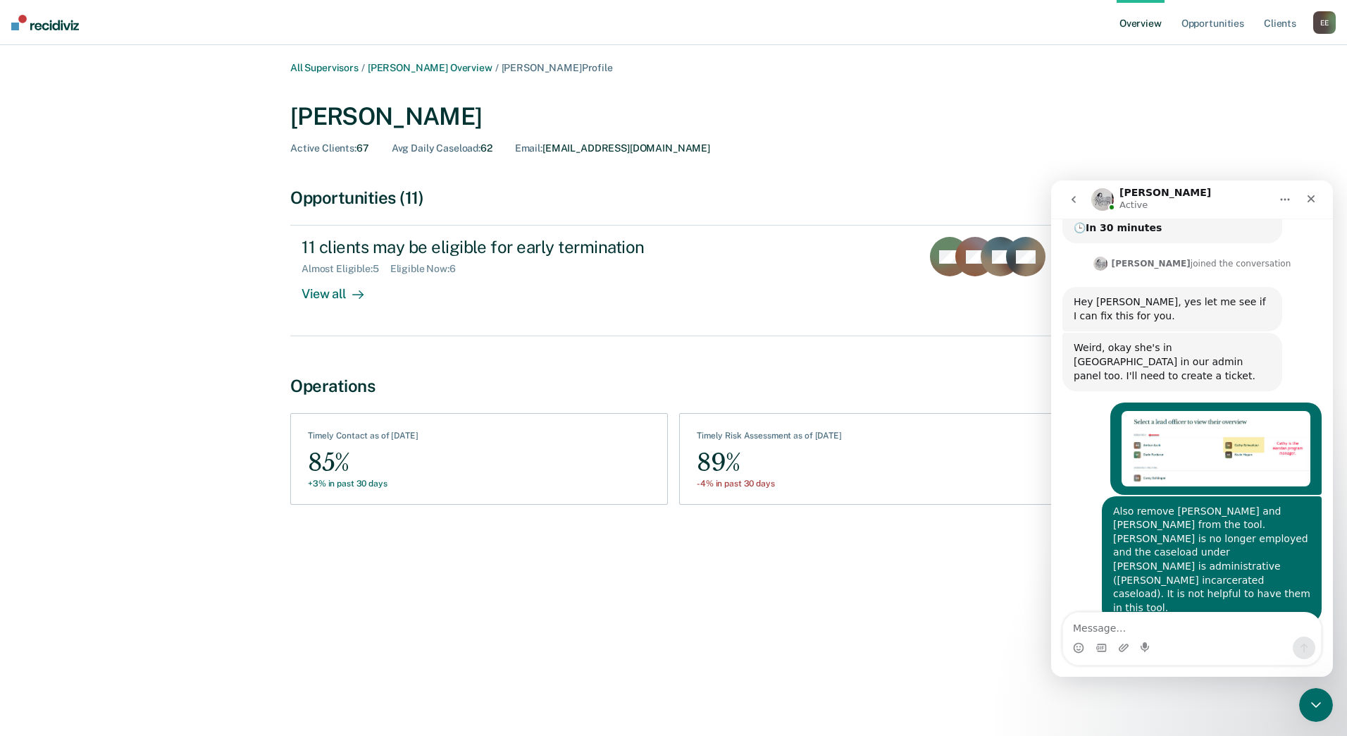
scroll to position [235, 0]
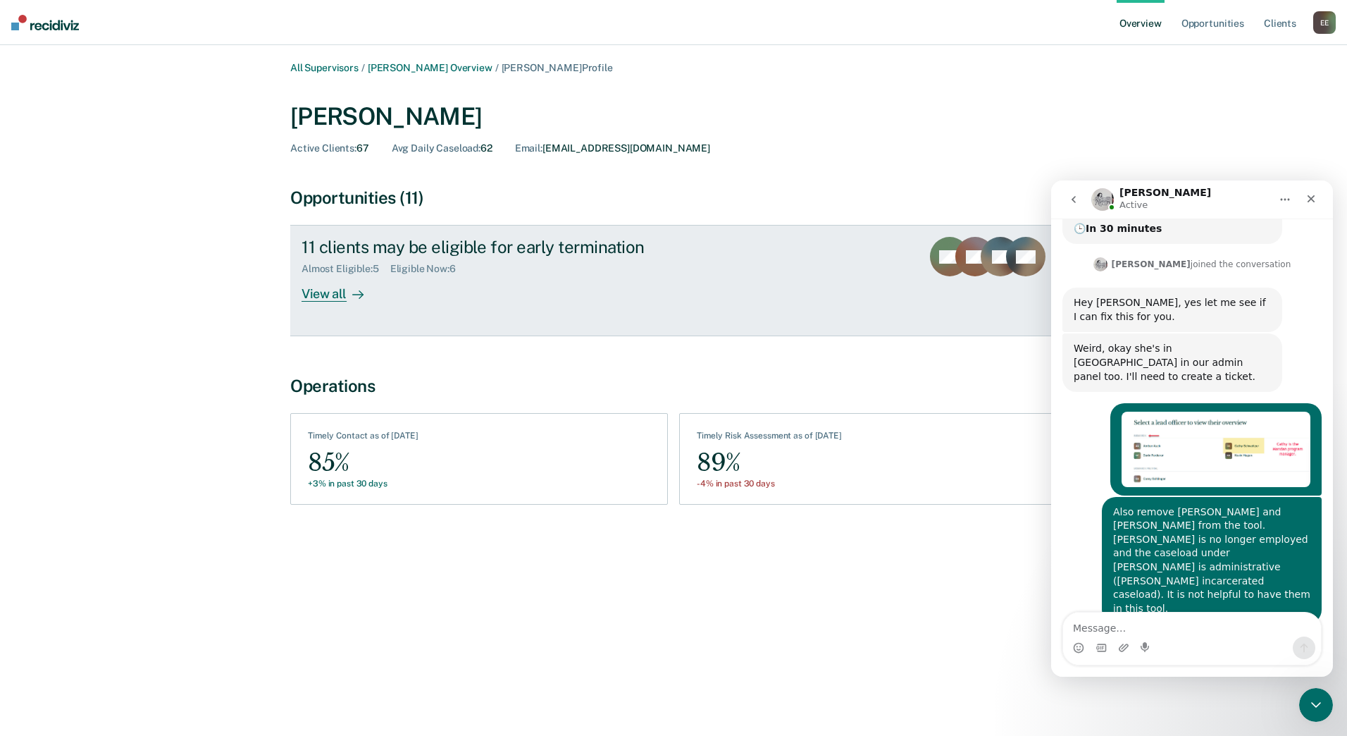
click at [338, 297] on div "View all" at bounding box center [341, 288] width 79 height 27
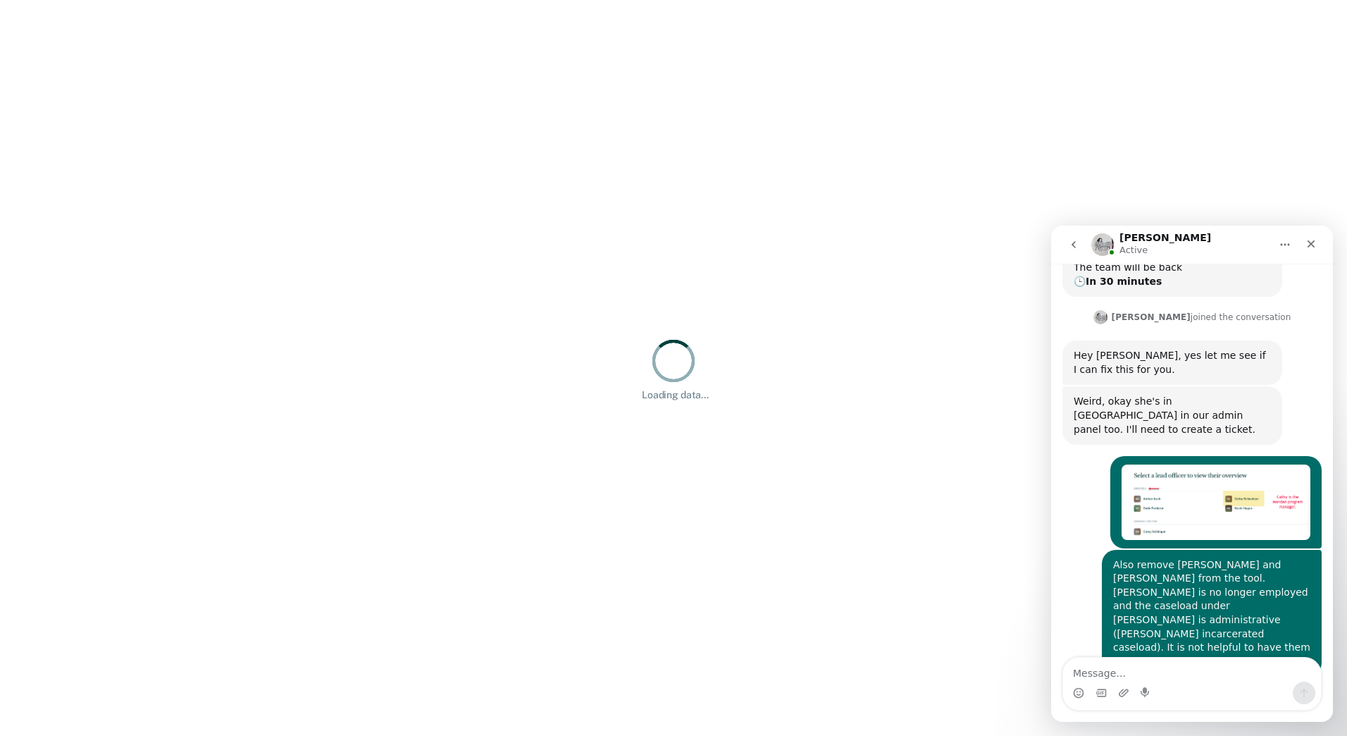
scroll to position [235, 0]
